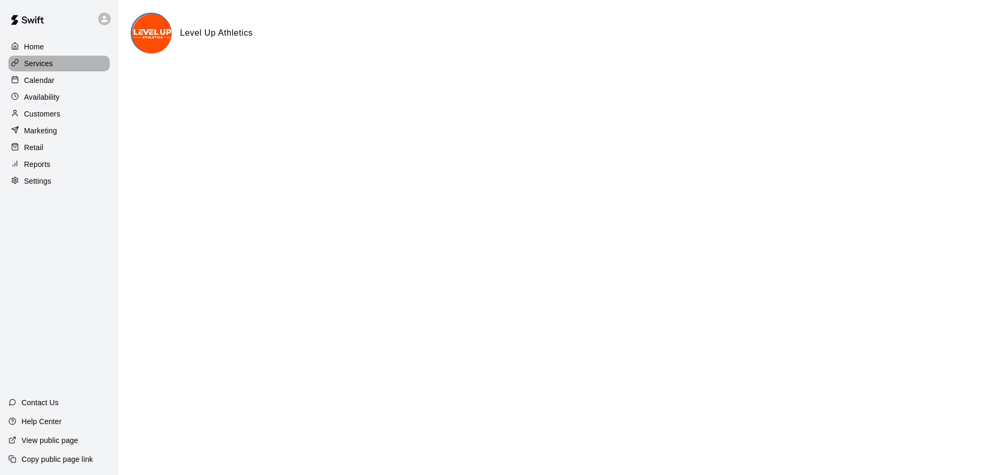
click at [33, 63] on p "Services" at bounding box center [38, 63] width 29 height 10
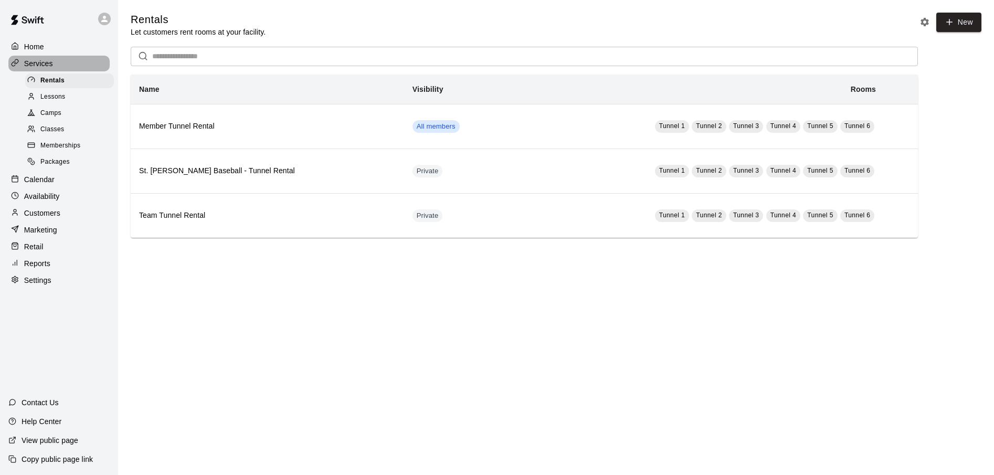
click at [33, 63] on p "Services" at bounding box center [38, 63] width 29 height 10
click at [38, 182] on p "Calendar" at bounding box center [39, 179] width 30 height 10
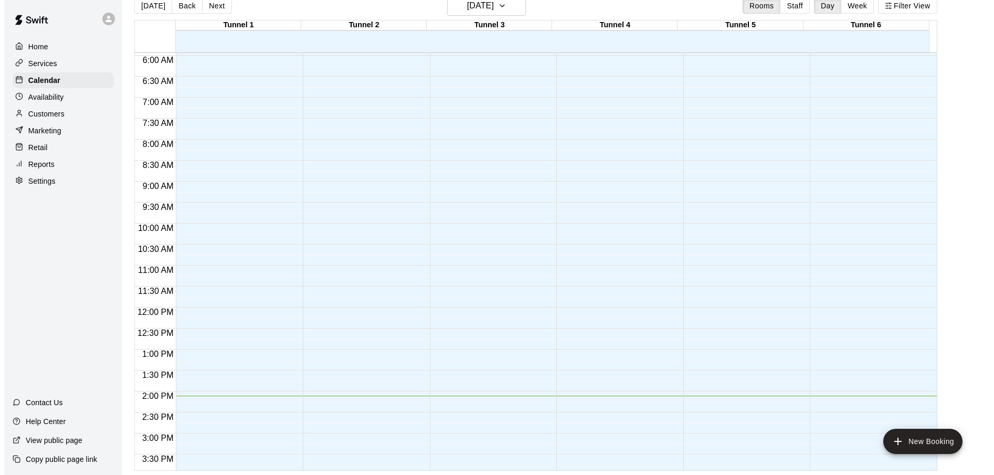
scroll to position [249, 0]
click at [502, 4] on icon "button" at bounding box center [498, 5] width 8 height 13
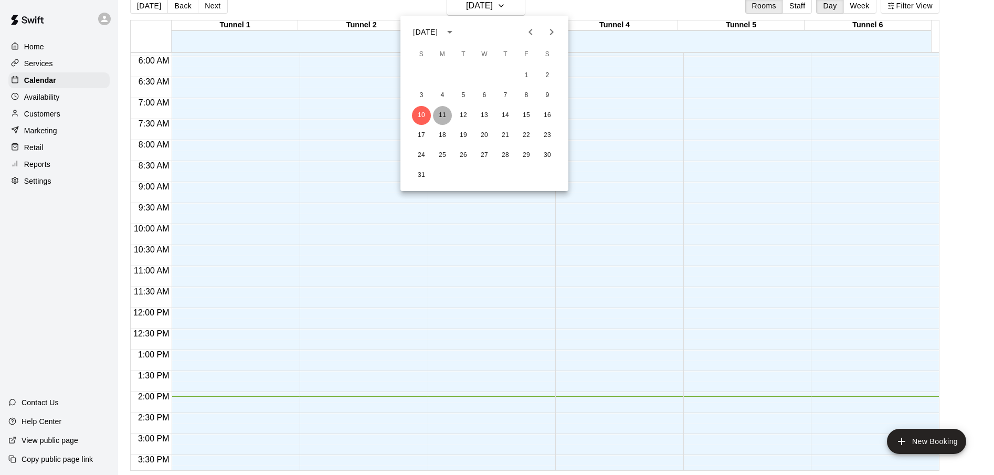
click at [439, 110] on button "11" at bounding box center [442, 115] width 19 height 19
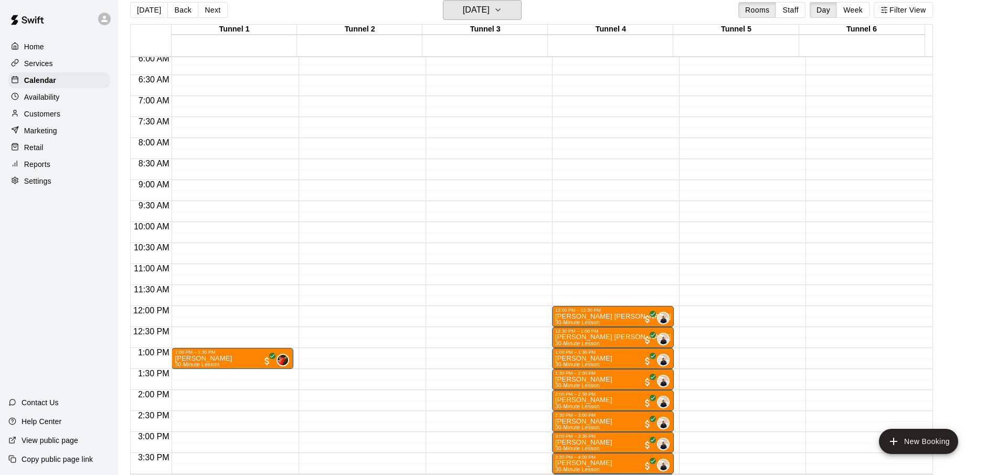
scroll to position [255, 0]
click at [490, 9] on h6 "[DATE]" at bounding box center [476, 10] width 27 height 15
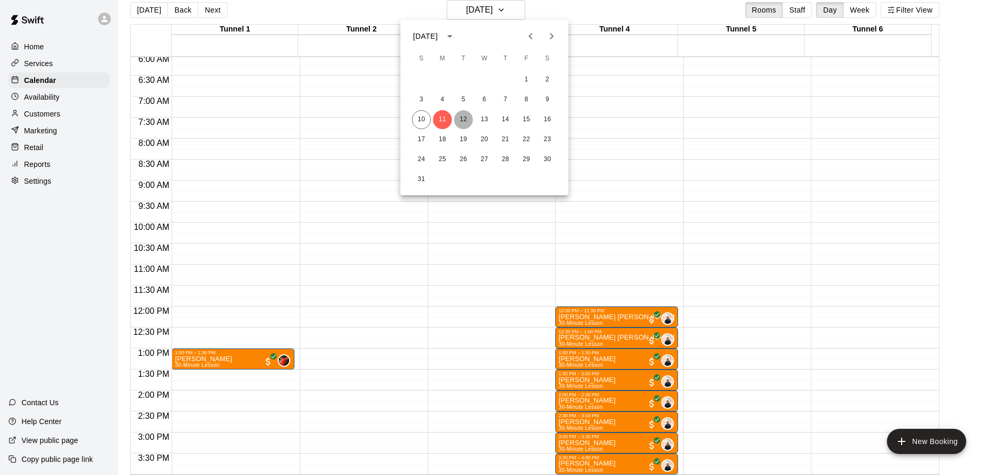
click at [467, 120] on button "12" at bounding box center [463, 119] width 19 height 19
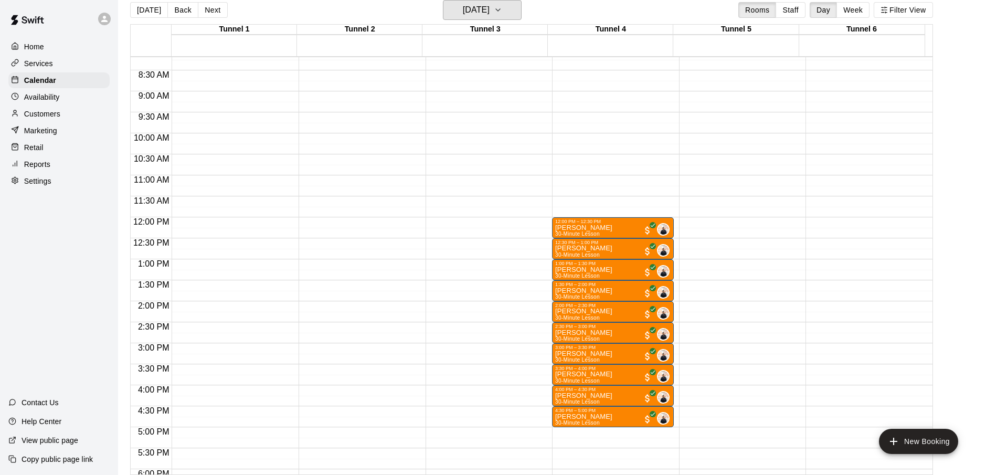
scroll to position [344, 0]
click at [490, 9] on h6 "[DATE]" at bounding box center [476, 10] width 27 height 15
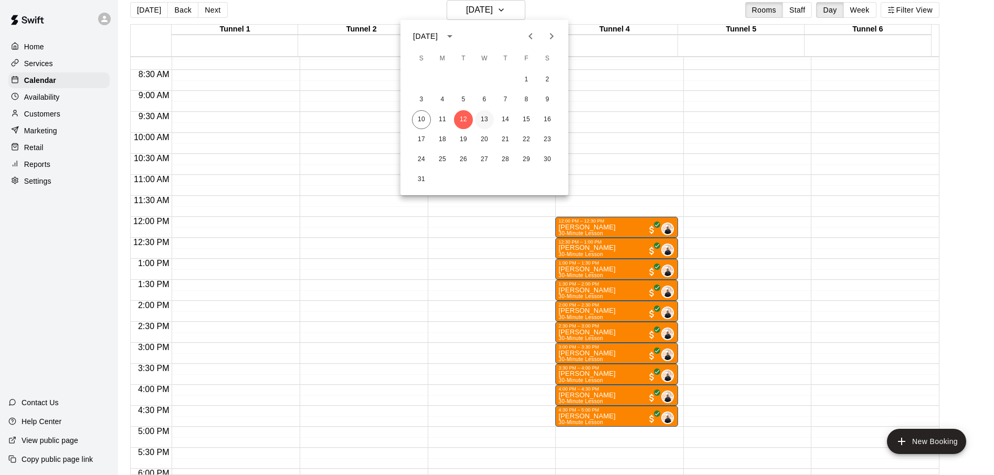
click at [482, 114] on button "13" at bounding box center [484, 119] width 19 height 19
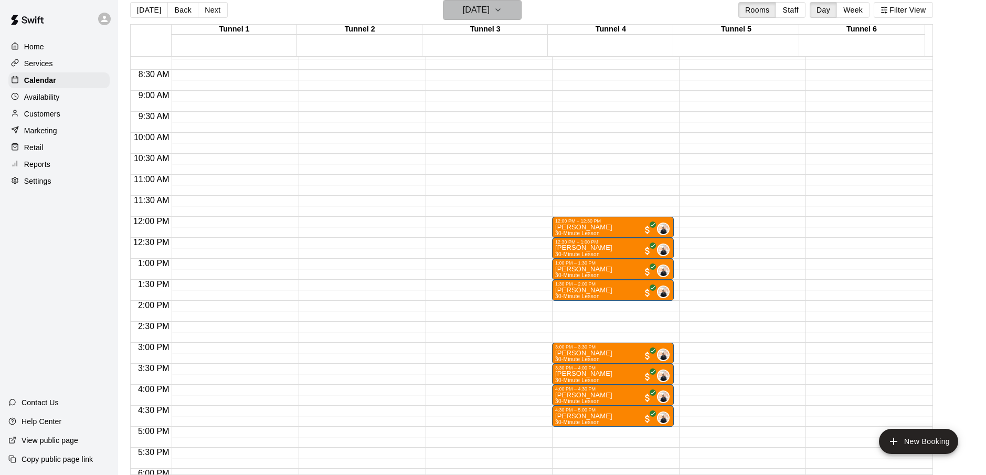
click at [481, 9] on h6 "[DATE]" at bounding box center [476, 10] width 27 height 15
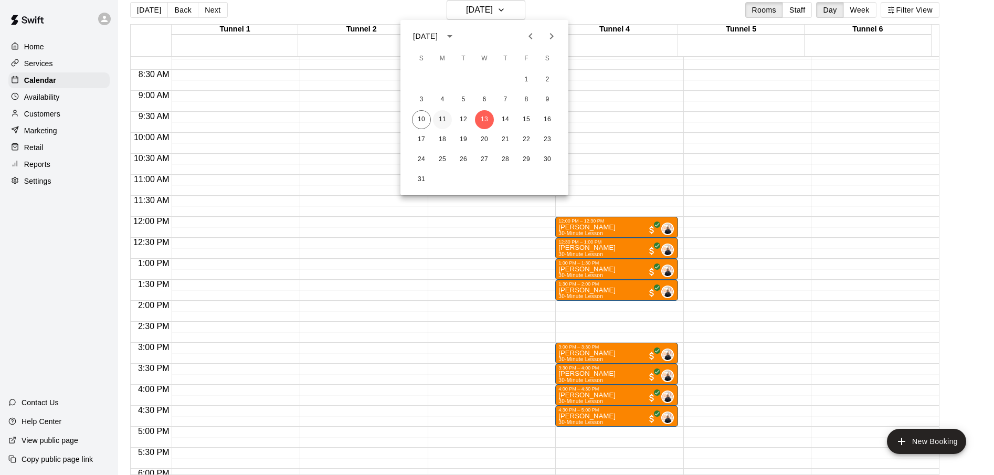
click at [442, 117] on button "11" at bounding box center [442, 119] width 19 height 19
